Goal: Task Accomplishment & Management: Manage account settings

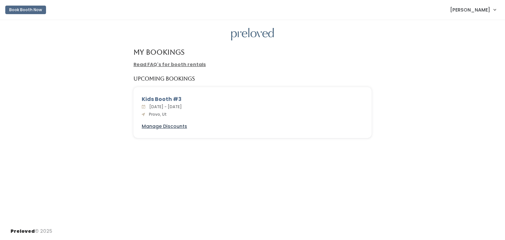
click at [154, 126] on u "Manage Discounts" at bounding box center [164, 126] width 45 height 7
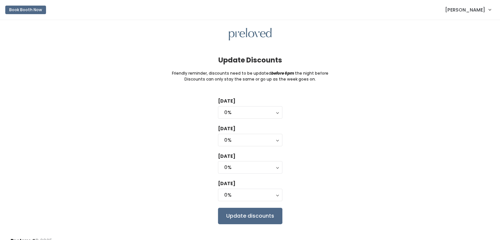
scroll to position [10, 0]
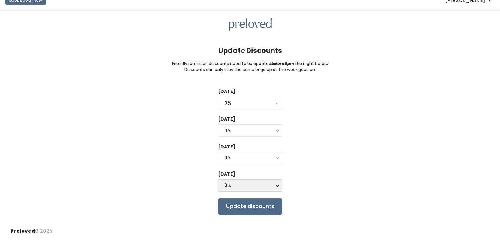
click at [249, 184] on div "0%" at bounding box center [250, 185] width 52 height 7
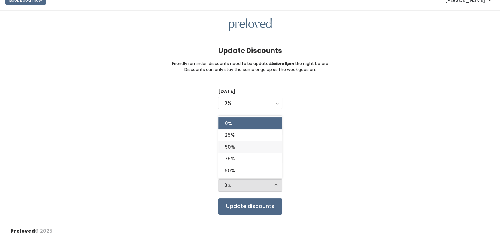
click at [232, 144] on span "50%" at bounding box center [230, 146] width 10 height 7
select select "50%"
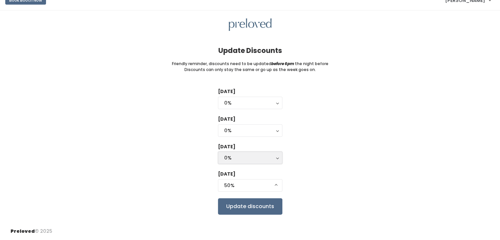
click at [232, 159] on div "0%" at bounding box center [250, 157] width 52 height 7
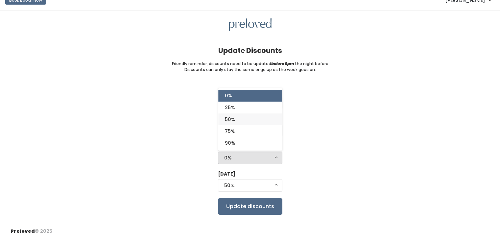
click at [231, 121] on span "50%" at bounding box center [230, 119] width 10 height 7
select select "50%"
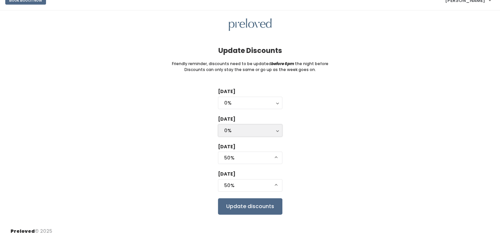
click at [235, 128] on div "0%" at bounding box center [250, 130] width 52 height 7
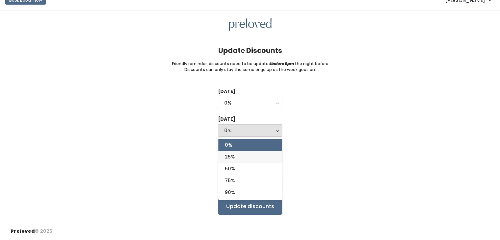
click at [235, 158] on link "25%" at bounding box center [250, 157] width 64 height 12
select select "25%"
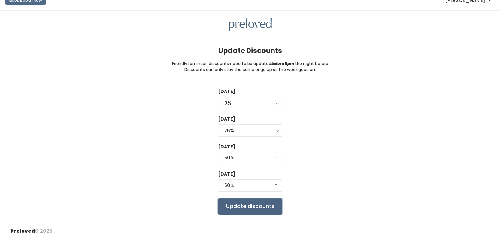
click at [250, 211] on input "Update discounts" at bounding box center [250, 206] width 64 height 16
